Goal: Navigation & Orientation: Find specific page/section

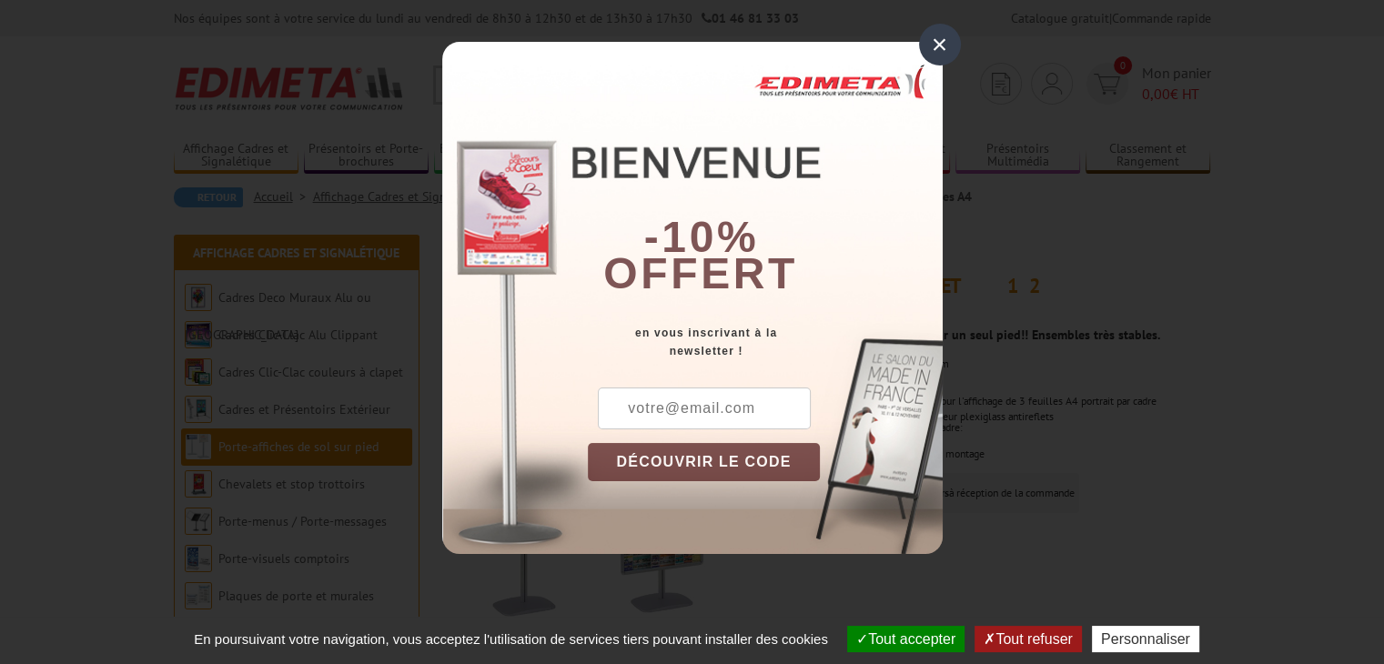
click at [934, 54] on div "×" at bounding box center [940, 45] width 42 height 42
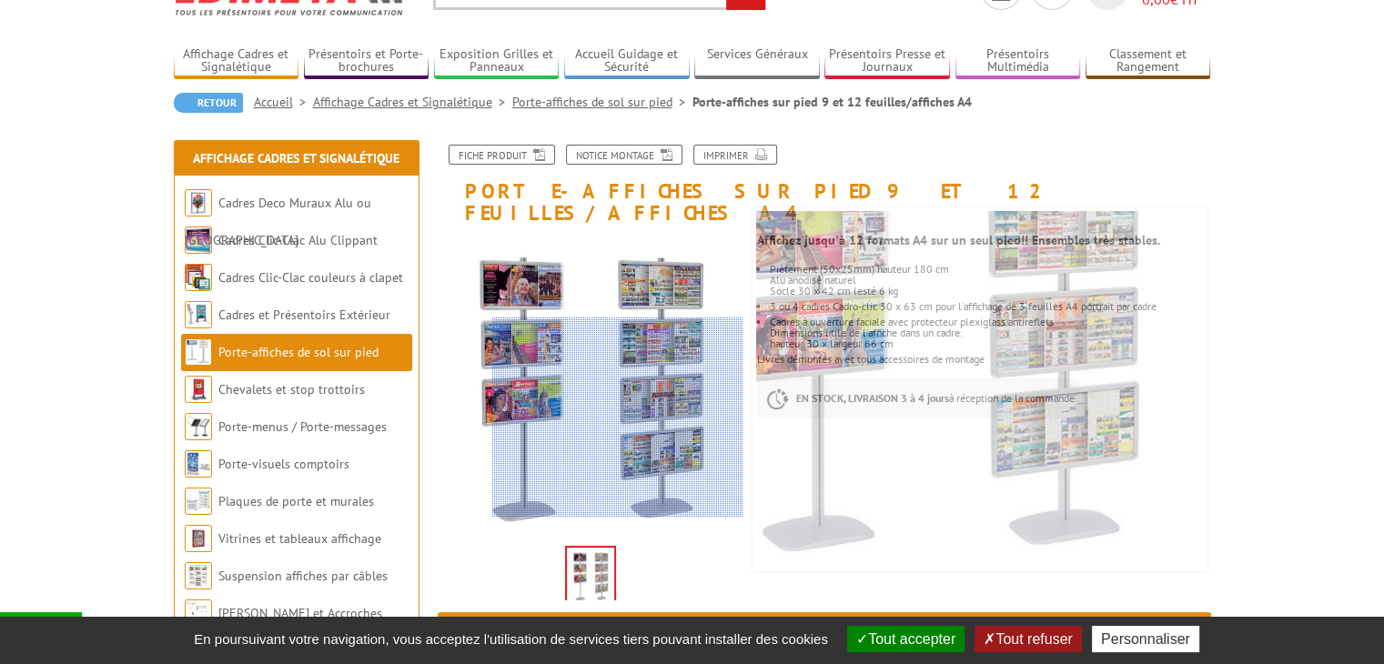
scroll to position [91, 0]
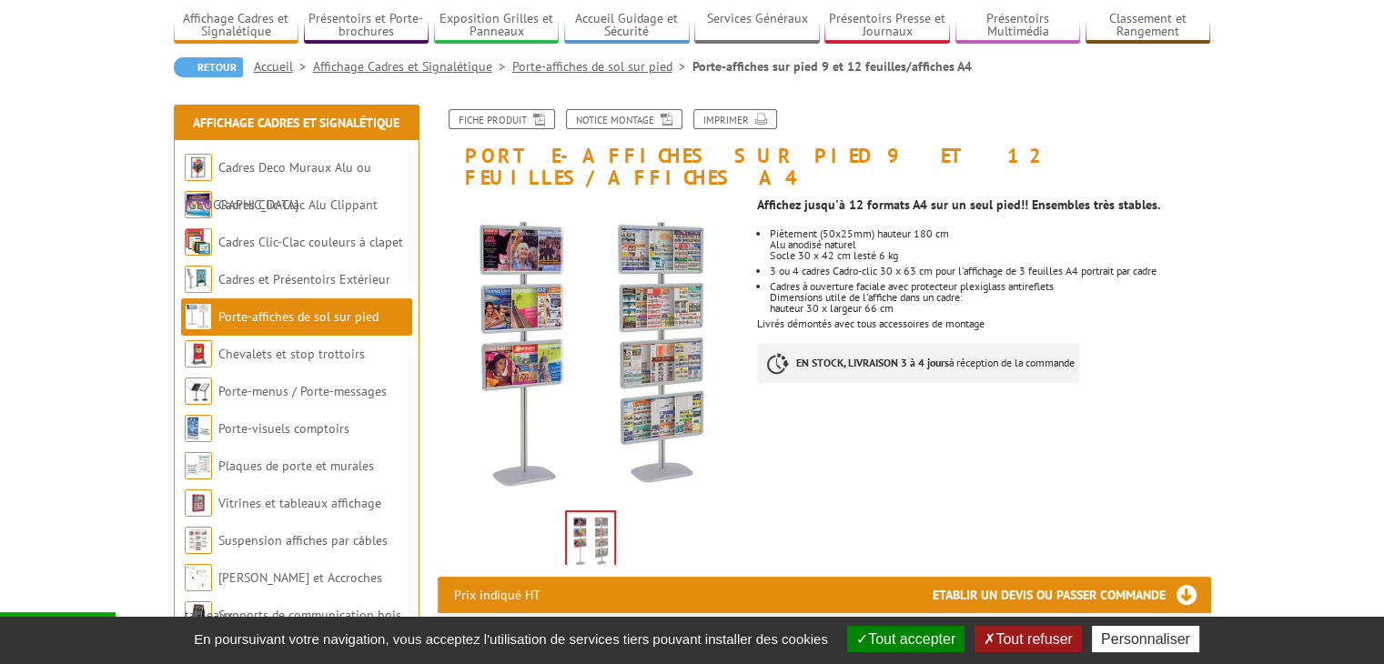
scroll to position [131, 0]
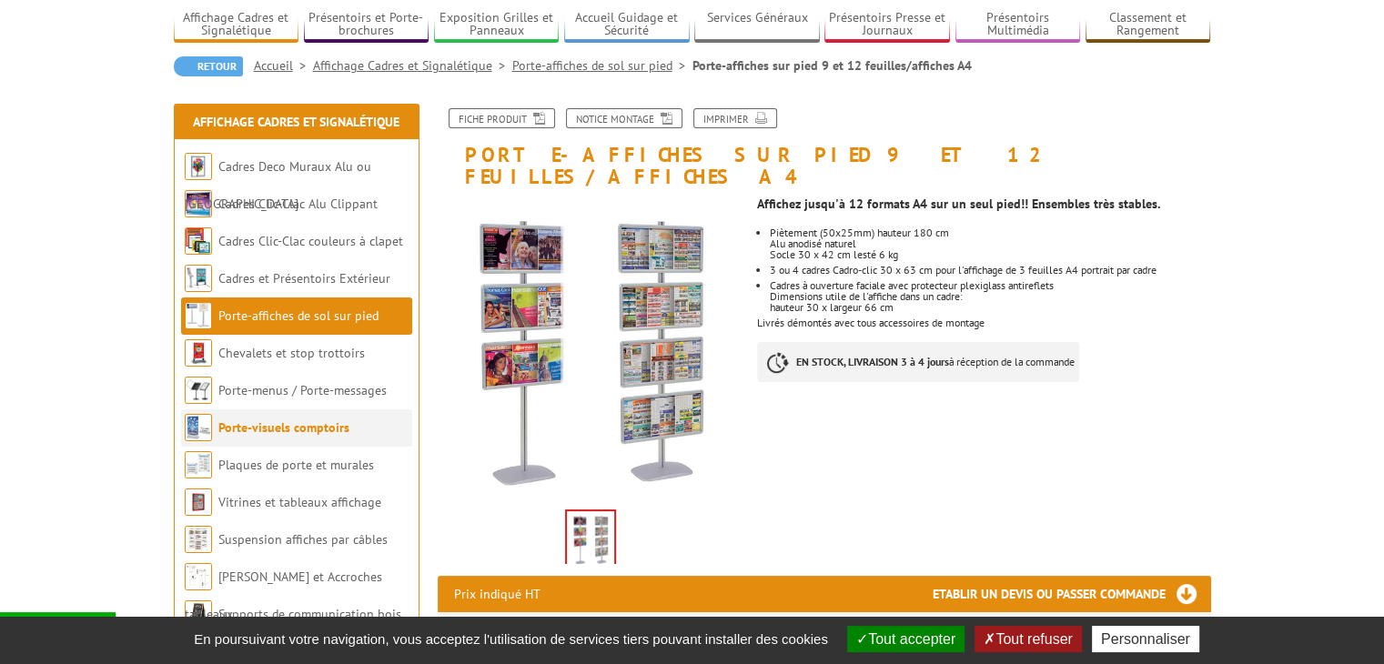
click at [258, 438] on li "Porte-visuels comptoirs" at bounding box center [296, 428] width 231 height 37
click at [258, 427] on link "Porte-visuels comptoirs" at bounding box center [283, 428] width 131 height 16
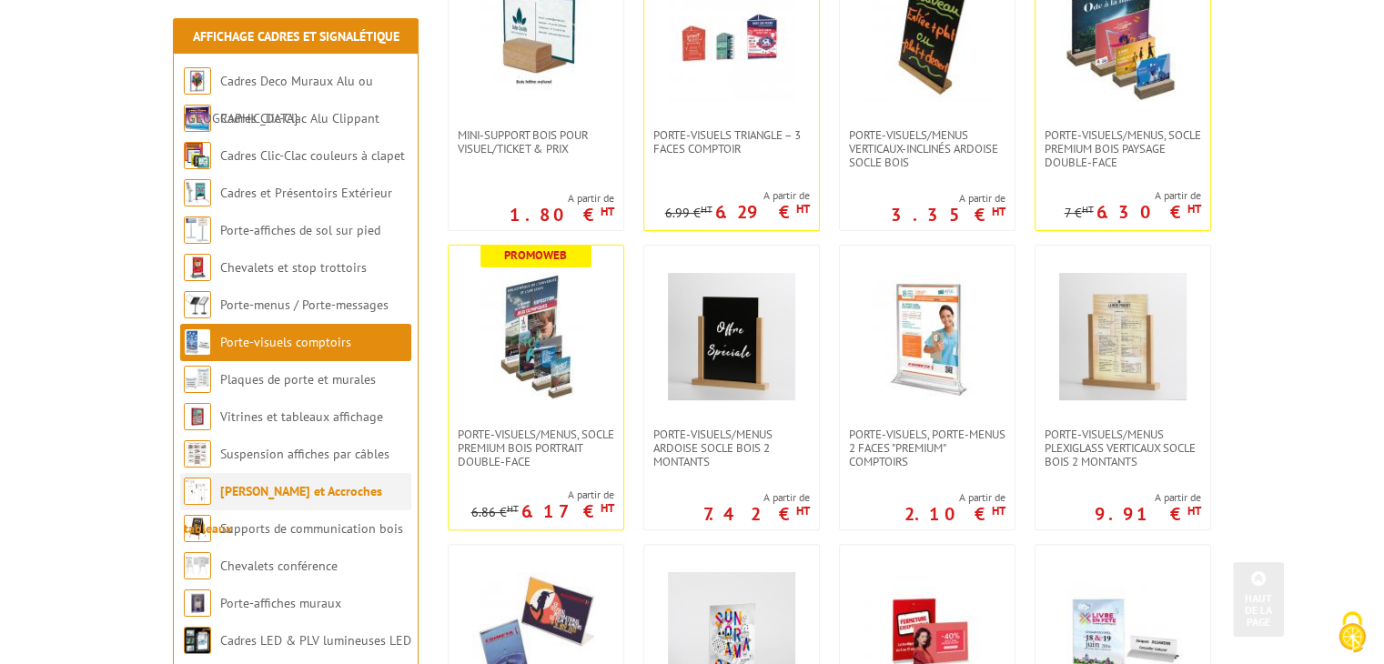
scroll to position [454, 0]
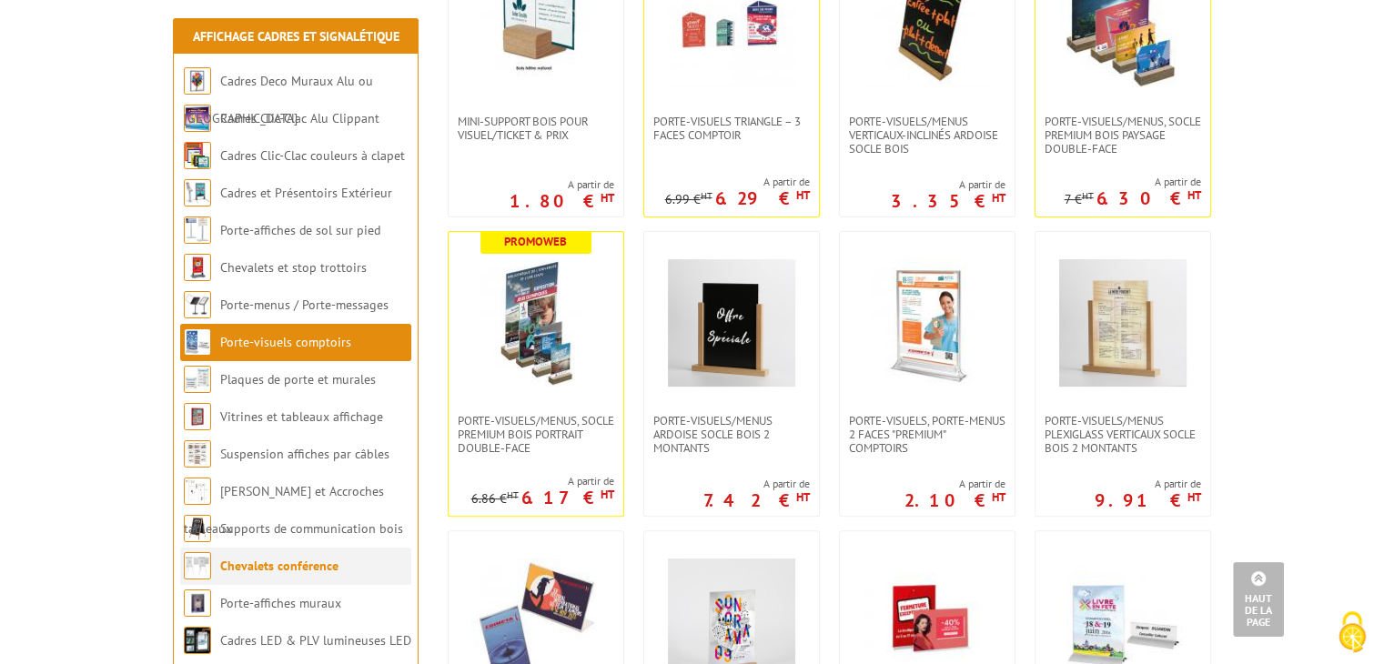
click at [290, 580] on li "Chevalets conférence" at bounding box center [295, 566] width 231 height 37
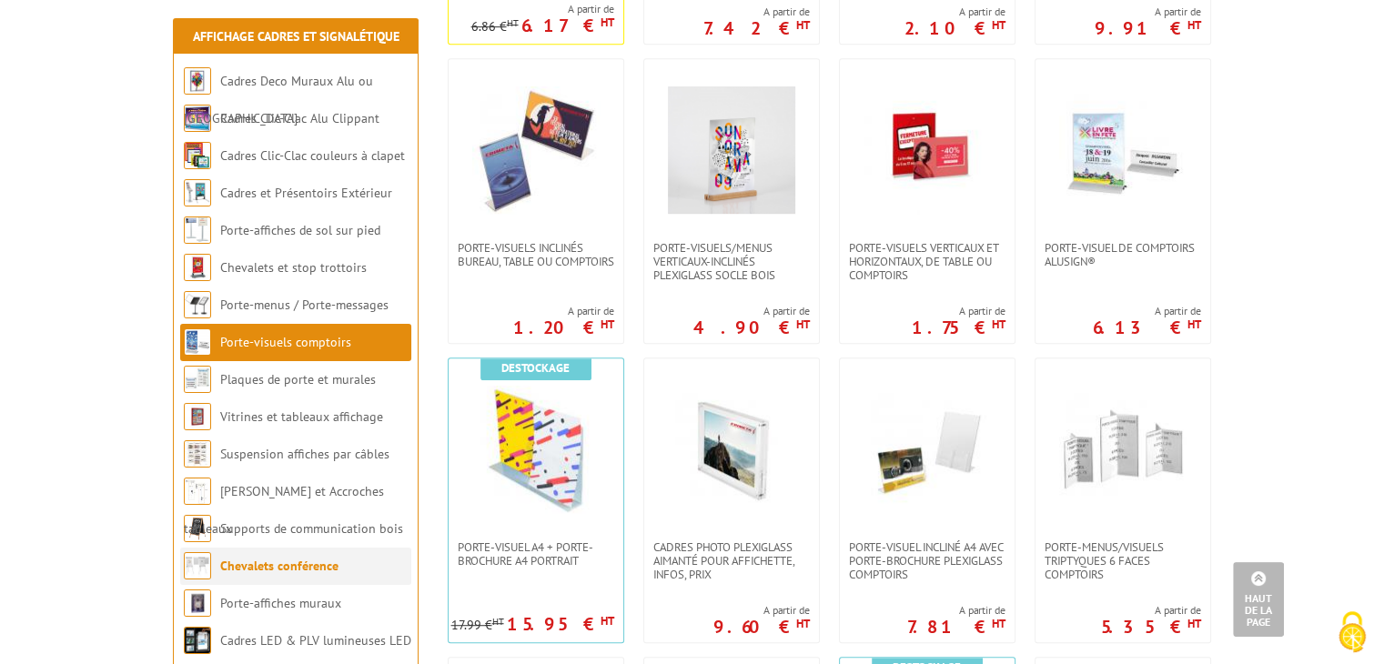
scroll to position [925, 0]
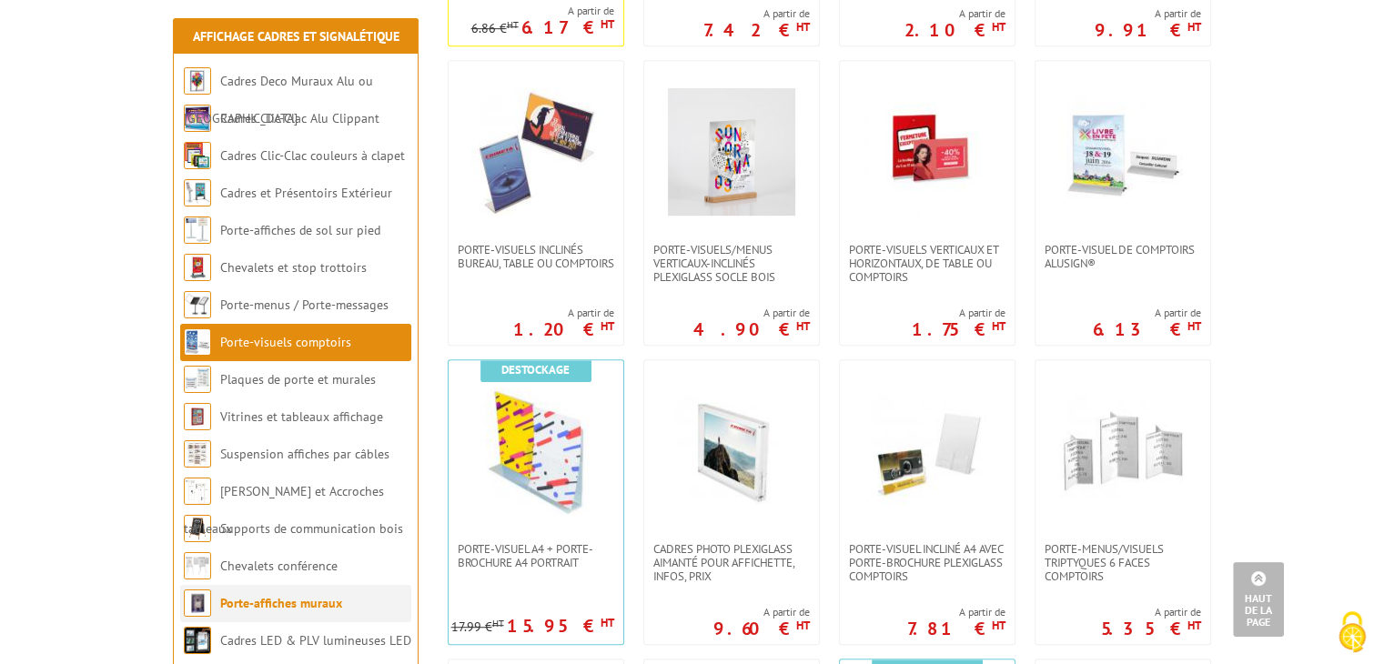
click at [287, 605] on link "Porte-affiches muraux" at bounding box center [281, 603] width 122 height 16
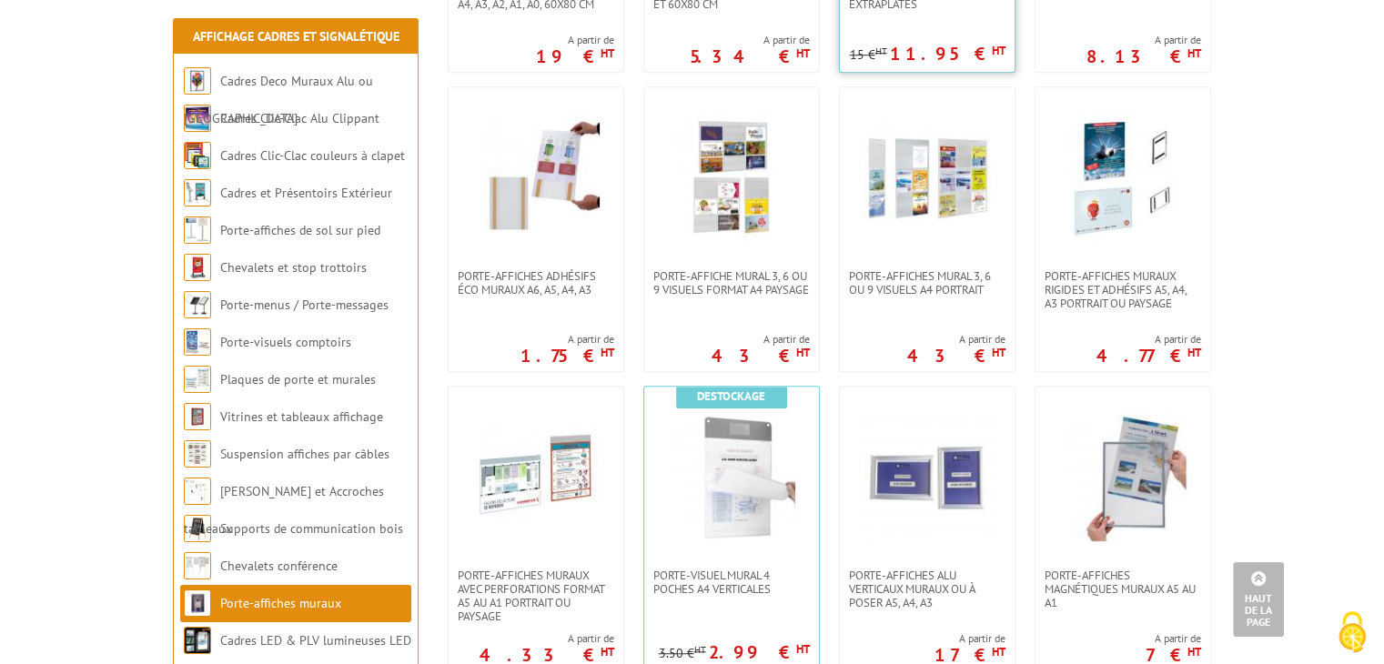
scroll to position [1218, 0]
